Goal: Transaction & Acquisition: Purchase product/service

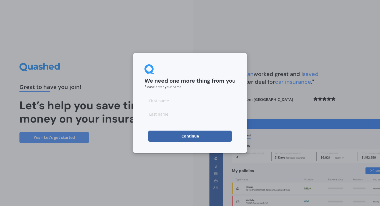
click at [178, 101] on input at bounding box center [189, 100] width 91 height 11
type input "[PERSON_NAME]"
click at [165, 134] on button "Continue" at bounding box center [189, 136] width 83 height 11
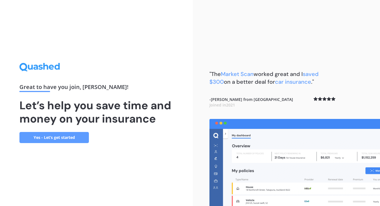
click at [72, 139] on link "Yes - Let’s get started" at bounding box center [53, 137] width 69 height 11
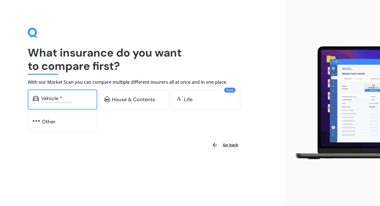
click at [74, 104] on div "Vehicle * Excludes commercial vehicles" at bounding box center [62, 100] width 69 height 20
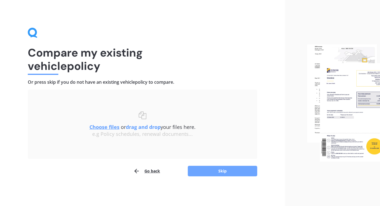
click at [202, 173] on button "Skip" at bounding box center [222, 171] width 69 height 11
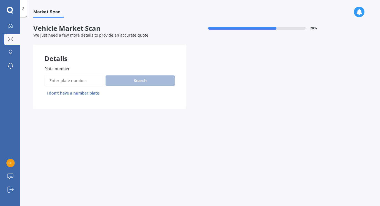
click at [87, 85] on input "Plate number" at bounding box center [73, 81] width 59 height 12
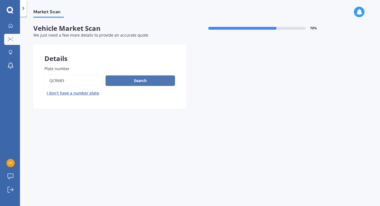
type input "qcr683"
click at [119, 80] on button "Search" at bounding box center [140, 81] width 69 height 11
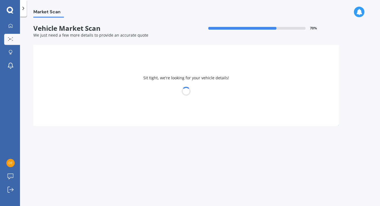
select select "TOYOTA"
select select "PRIUS"
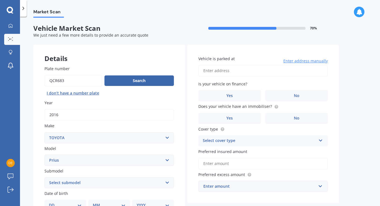
click at [29, 116] on div "Market Scan Vehicle Market Scan 70 % We just need a few more details to provide…" at bounding box center [200, 113] width 360 height 190
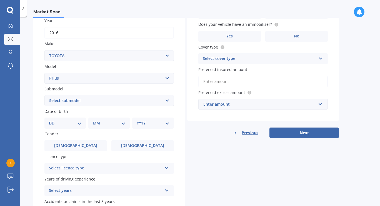
scroll to position [83, 0]
click at [63, 103] on select "Select submodel (All other) Hybrid" at bounding box center [108, 100] width 129 height 11
select select "HYBRID"
click at [44, 95] on select "Select submodel (All other) Hybrid" at bounding box center [108, 100] width 129 height 11
click at [66, 122] on select "DD 01 02 03 04 05 06 07 08 09 10 11 12 13 14 15 16 17 18 19 20 21 22 23 24 25 2…" at bounding box center [65, 123] width 33 height 6
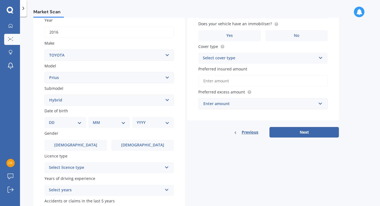
select select "03"
click at [53, 121] on select "DD 01 02 03 04 05 06 07 08 09 10 11 12 13 14 15 16 17 18 19 20 21 22 23 24 25 2…" at bounding box center [65, 123] width 33 height 6
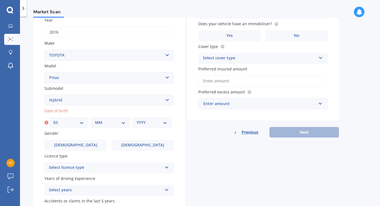
click at [114, 123] on select "MM 01 02 03 04 05 06 07 08 09 10 11 12" at bounding box center [110, 123] width 31 height 6
select select "02"
click at [95, 121] on select "MM 01 02 03 04 05 06 07 08 09 10 11 12" at bounding box center [110, 123] width 31 height 6
click at [154, 124] on select "YYYY 2025 2024 2023 2022 2021 2020 2019 2018 2017 2016 2015 2014 2013 2012 2011…" at bounding box center [152, 123] width 31 height 6
select select "1991"
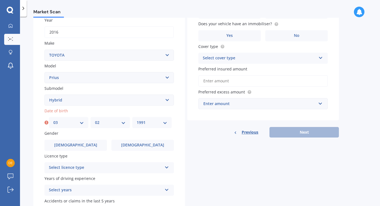
click at [137, 121] on select "YYYY 2025 2024 2023 2022 2021 2020 2019 2018 2017 2016 2015 2014 2013 2012 2011…" at bounding box center [152, 123] width 31 height 6
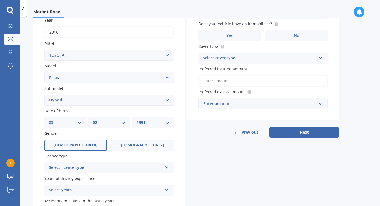
click at [92, 147] on label "[DEMOGRAPHIC_DATA]" at bounding box center [75, 145] width 63 height 11
click at [0, 0] on input "[DEMOGRAPHIC_DATA]" at bounding box center [0, 0] width 0 height 0
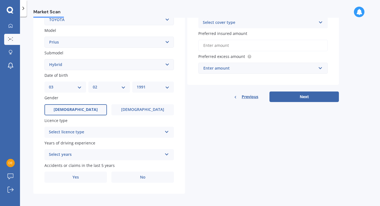
scroll to position [122, 0]
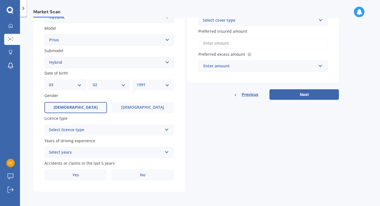
click at [113, 131] on div "Select licence type" at bounding box center [105, 130] width 113 height 7
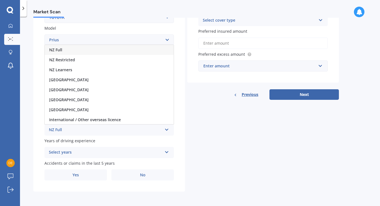
click at [115, 51] on div "NZ Full" at bounding box center [109, 50] width 129 height 10
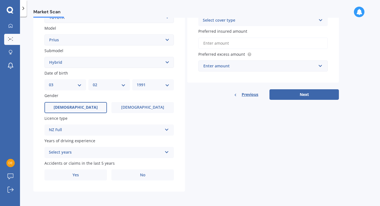
click at [104, 153] on div "Select years" at bounding box center [105, 152] width 113 height 7
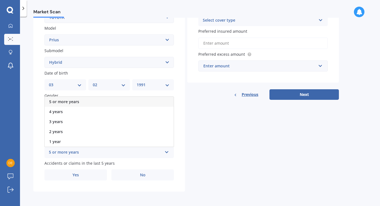
click at [108, 101] on div "5 or more years" at bounding box center [109, 102] width 129 height 10
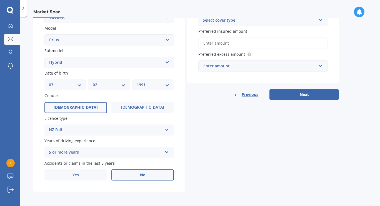
click at [135, 178] on label "No" at bounding box center [142, 175] width 63 height 11
click at [0, 0] on input "No" at bounding box center [0, 0] width 0 height 0
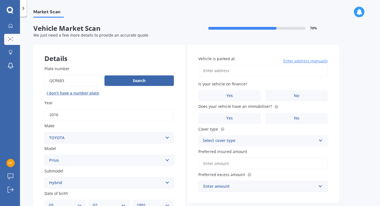
scroll to position [7, 0]
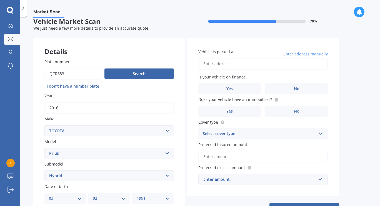
click at [244, 62] on input "Vehicle is parked at" at bounding box center [262, 64] width 129 height 12
type input "[STREET_ADDRESS]"
click at [244, 90] on label "Yes" at bounding box center [229, 88] width 63 height 11
click at [0, 0] on input "Yes" at bounding box center [0, 0] width 0 height 0
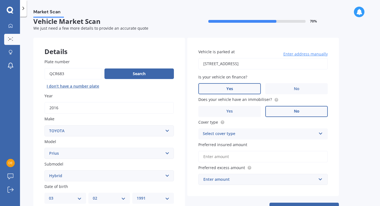
click at [274, 109] on label "No" at bounding box center [296, 111] width 63 height 11
click at [0, 0] on input "No" at bounding box center [0, 0] width 0 height 0
click at [257, 136] on div "Select cover type" at bounding box center [259, 134] width 113 height 7
click at [244, 145] on div "Comprehensive" at bounding box center [263, 145] width 129 height 10
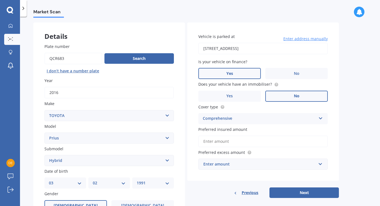
scroll to position [27, 0]
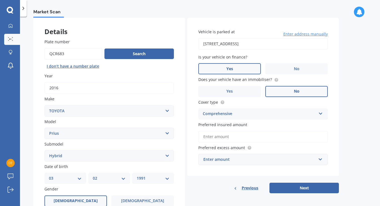
click at [253, 137] on input "Preferred insured amount" at bounding box center [262, 137] width 129 height 12
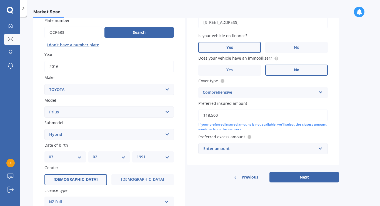
scroll to position [49, 0]
type input "$18,500"
click at [253, 148] on div "Enter amount" at bounding box center [259, 149] width 113 height 6
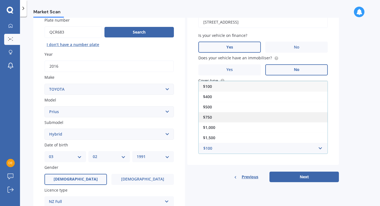
click at [239, 116] on div "$750" at bounding box center [263, 117] width 129 height 10
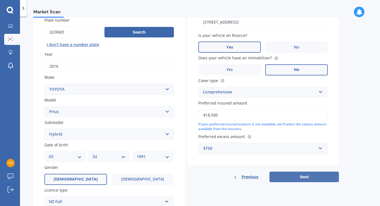
click at [301, 181] on button "Next" at bounding box center [303, 177] width 69 height 11
select select "03"
select select "02"
select select "1991"
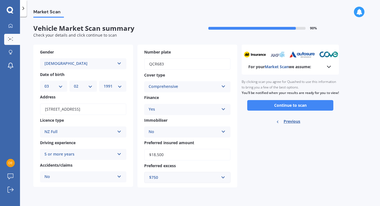
scroll to position [0, 0]
click at [295, 111] on button "Continue to scan" at bounding box center [290, 105] width 86 height 11
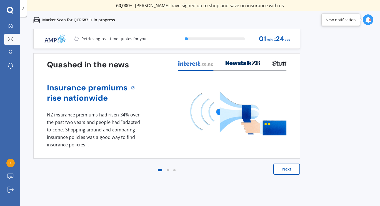
click at [284, 171] on button "Next" at bounding box center [286, 169] width 27 height 11
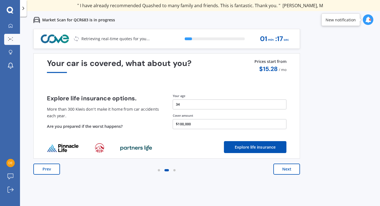
click at [284, 171] on button "Next" at bounding box center [286, 169] width 27 height 11
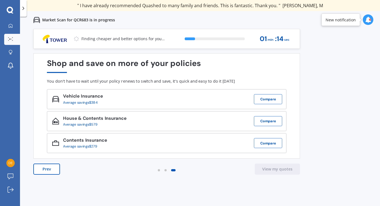
click at [55, 173] on button "Prev" at bounding box center [46, 169] width 27 height 11
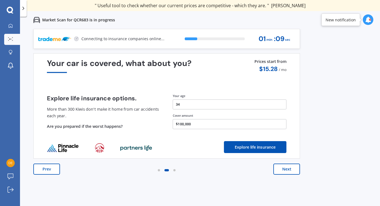
click at [239, 147] on button "Explore life insurance" at bounding box center [255, 147] width 63 height 12
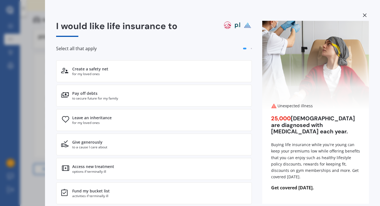
click at [39, 139] on div "I would like life insurance to Select all that apply Create a safety net for my…" at bounding box center [190, 103] width 380 height 206
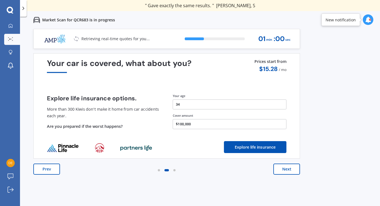
click at [290, 172] on button "Next" at bounding box center [286, 169] width 27 height 11
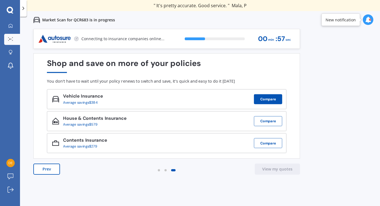
click at [268, 103] on button "Compare" at bounding box center [268, 99] width 28 height 10
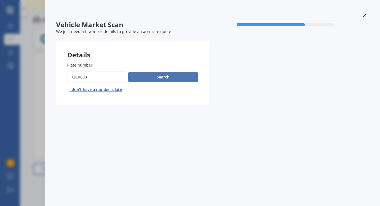
click at [167, 76] on button "Search" at bounding box center [162, 77] width 69 height 11
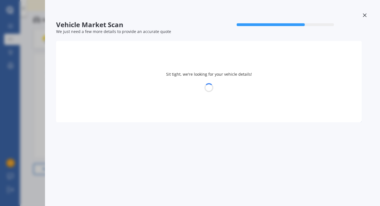
select select "TOYOTA"
select select "PRIUS"
select select "03"
select select "02"
select select "1991"
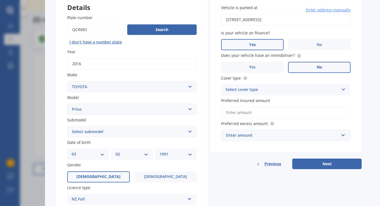
scroll to position [50, 0]
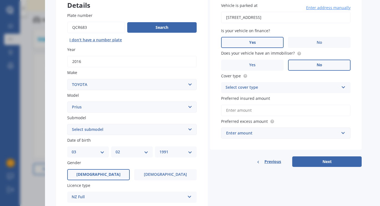
click at [260, 111] on input "Preferred insured amount" at bounding box center [285, 111] width 129 height 12
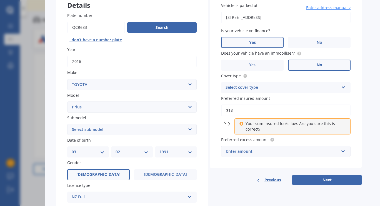
type input "$1"
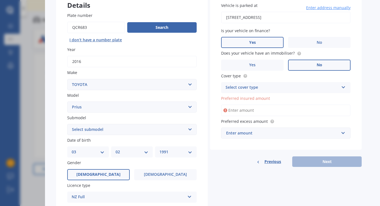
click at [266, 131] on div "Enter amount" at bounding box center [282, 133] width 113 height 6
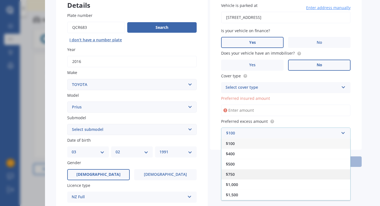
click at [242, 175] on div "$750" at bounding box center [285, 174] width 129 height 10
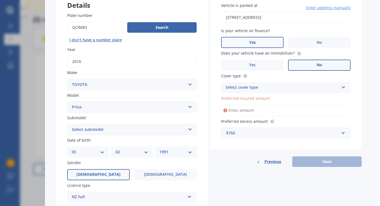
click at [265, 110] on input "Preferred insured amount" at bounding box center [285, 111] width 129 height 12
type input "$18,500"
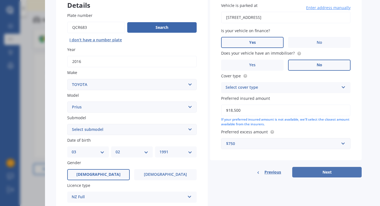
click at [305, 171] on button "Next" at bounding box center [326, 172] width 69 height 11
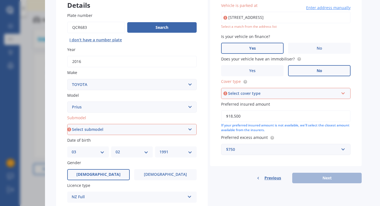
click at [160, 129] on select "Select submodel (All other) Hybrid" at bounding box center [131, 129] width 129 height 11
select select "(ALL OTHER)"
click at [67, 125] on select "Select submodel (All other) Hybrid" at bounding box center [131, 129] width 129 height 11
type input "[STREET_ADDRESS]"
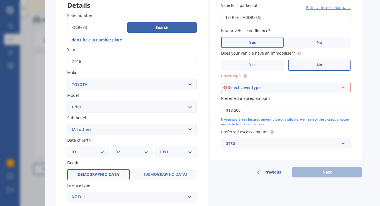
click at [275, 90] on div "Select cover type" at bounding box center [283, 88] width 111 height 6
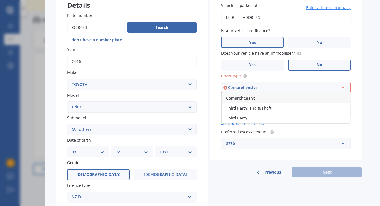
click at [264, 98] on div "Comprehensive" at bounding box center [286, 98] width 128 height 10
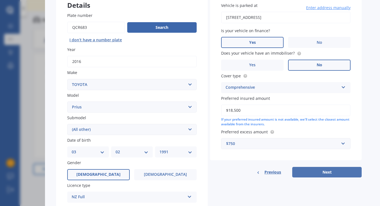
click at [315, 171] on button "Next" at bounding box center [326, 172] width 69 height 11
select select "03"
select select "02"
select select "1991"
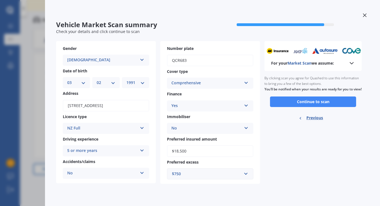
scroll to position [0, 0]
click at [307, 107] on button "Continue to scan" at bounding box center [313, 102] width 86 height 11
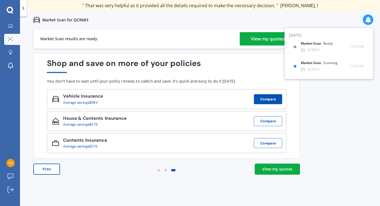
click at [274, 102] on button "Compare" at bounding box center [268, 99] width 28 height 10
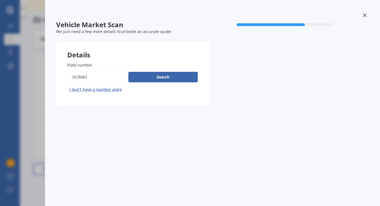
click at [364, 14] on icon at bounding box center [365, 15] width 4 height 4
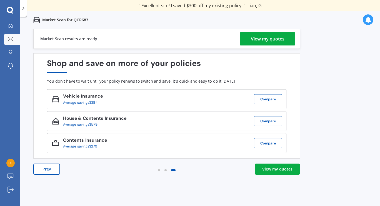
click at [276, 36] on div "View my quotes" at bounding box center [268, 38] width 34 height 13
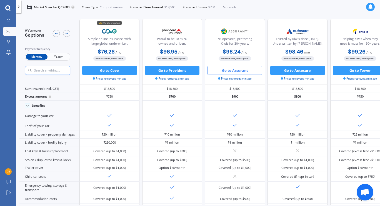
scroll to position [0, 94]
